Goal: Transaction & Acquisition: Purchase product/service

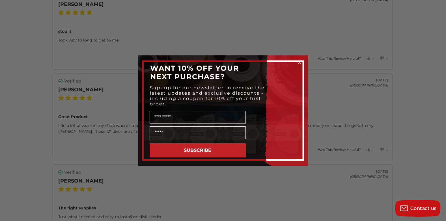
scroll to position [1186, 0]
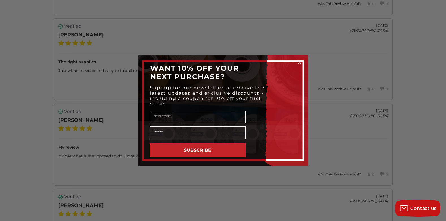
click at [299, 62] on icon "Close dialog" at bounding box center [299, 62] width 2 height 2
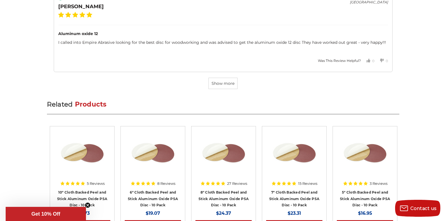
scroll to position [1892, 0]
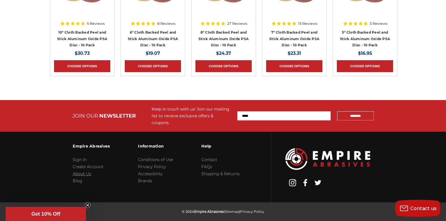
click at [88, 171] on link "About Us" at bounding box center [82, 173] width 18 height 5
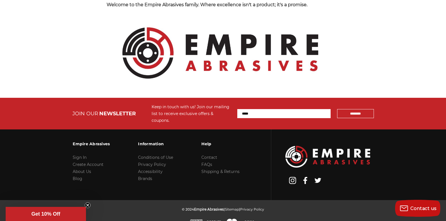
scroll to position [634, 0]
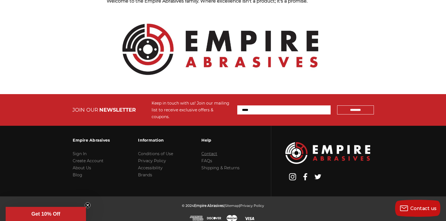
click at [206, 151] on link "Contact" at bounding box center [209, 153] width 16 height 5
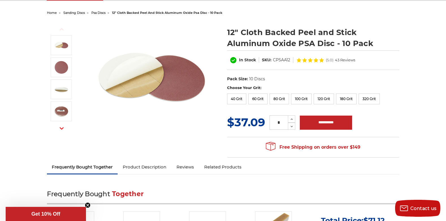
scroll to position [56, 0]
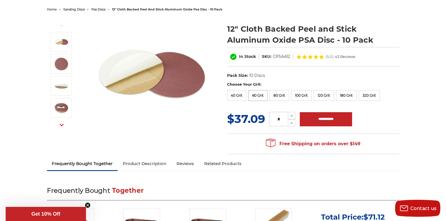
click at [259, 96] on label "60 Grit" at bounding box center [257, 95] width 19 height 11
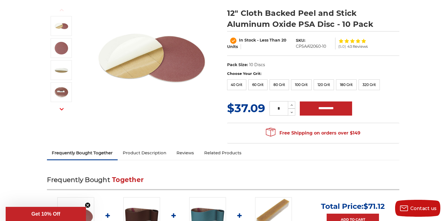
scroll to position [85, 0]
